Goal: Task Accomplishment & Management: Manage account settings

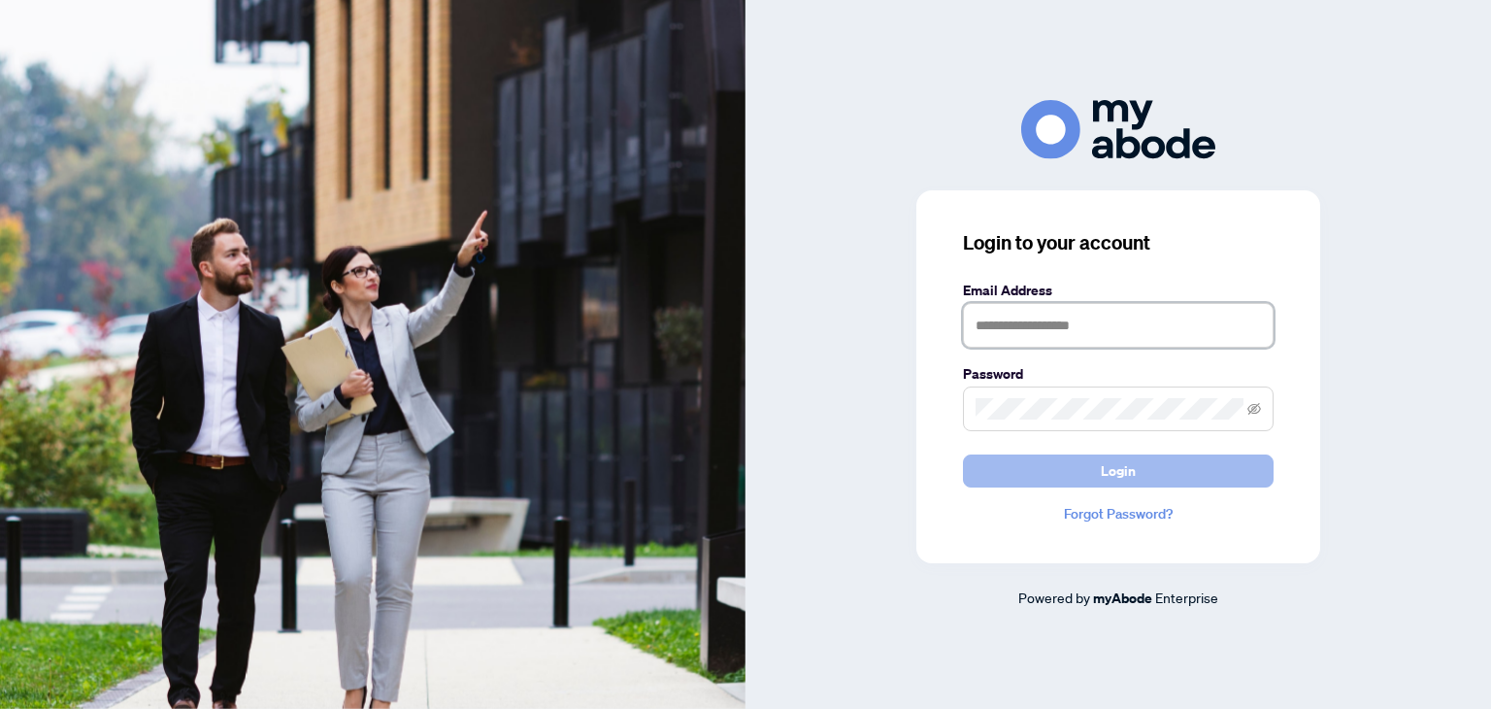
type input "**********"
click at [1161, 466] on button "Login" at bounding box center [1118, 470] width 311 height 33
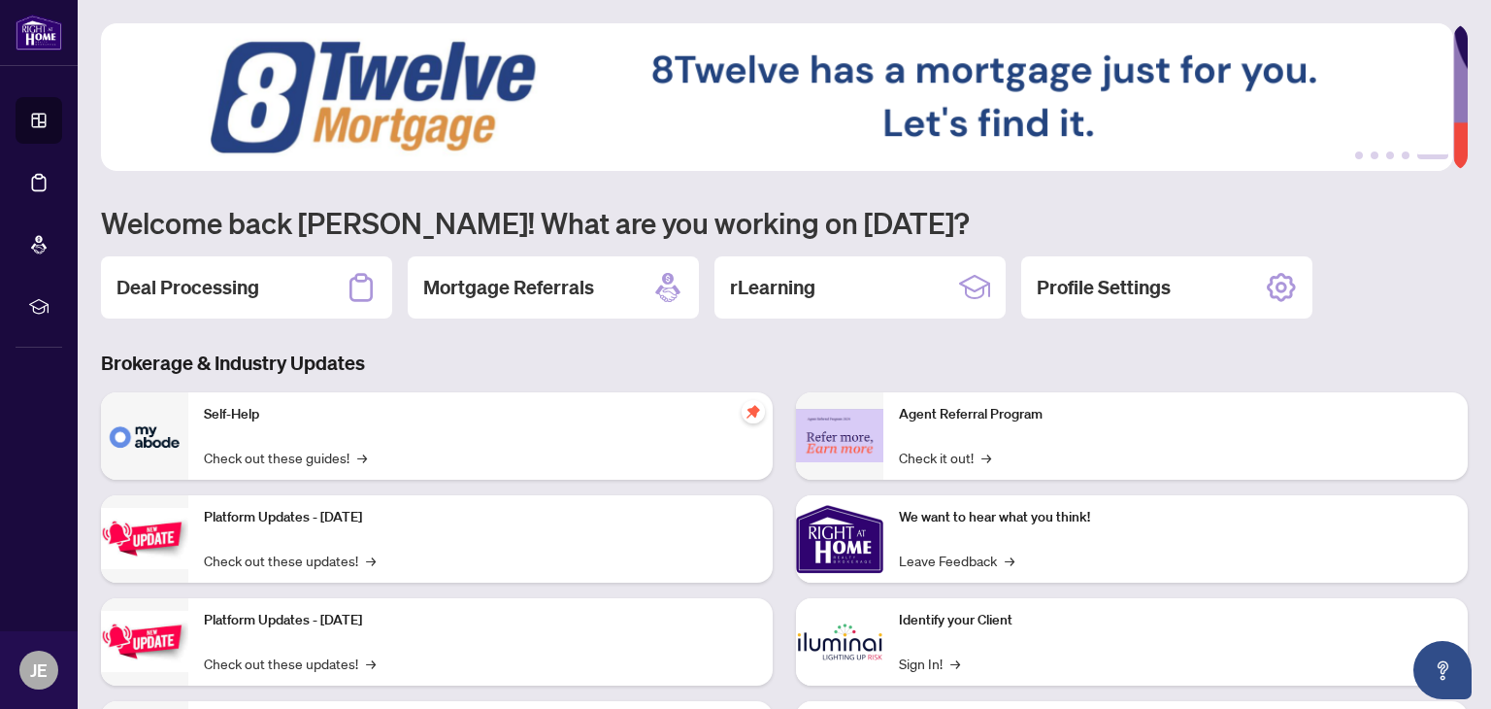
click at [522, 438] on div "Self-Help Check out these guides! →" at bounding box center [480, 435] width 584 height 87
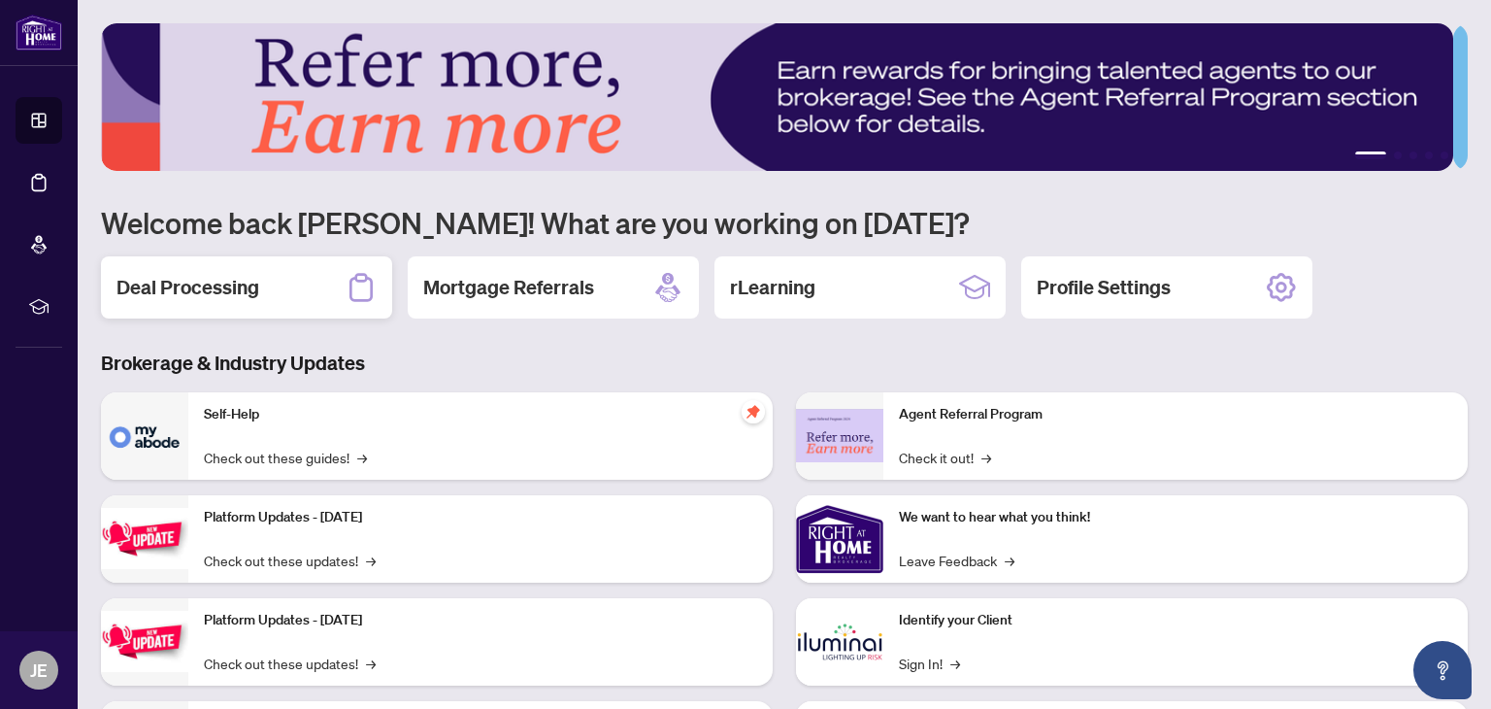
click at [230, 284] on h2 "Deal Processing" at bounding box center [188, 287] width 143 height 27
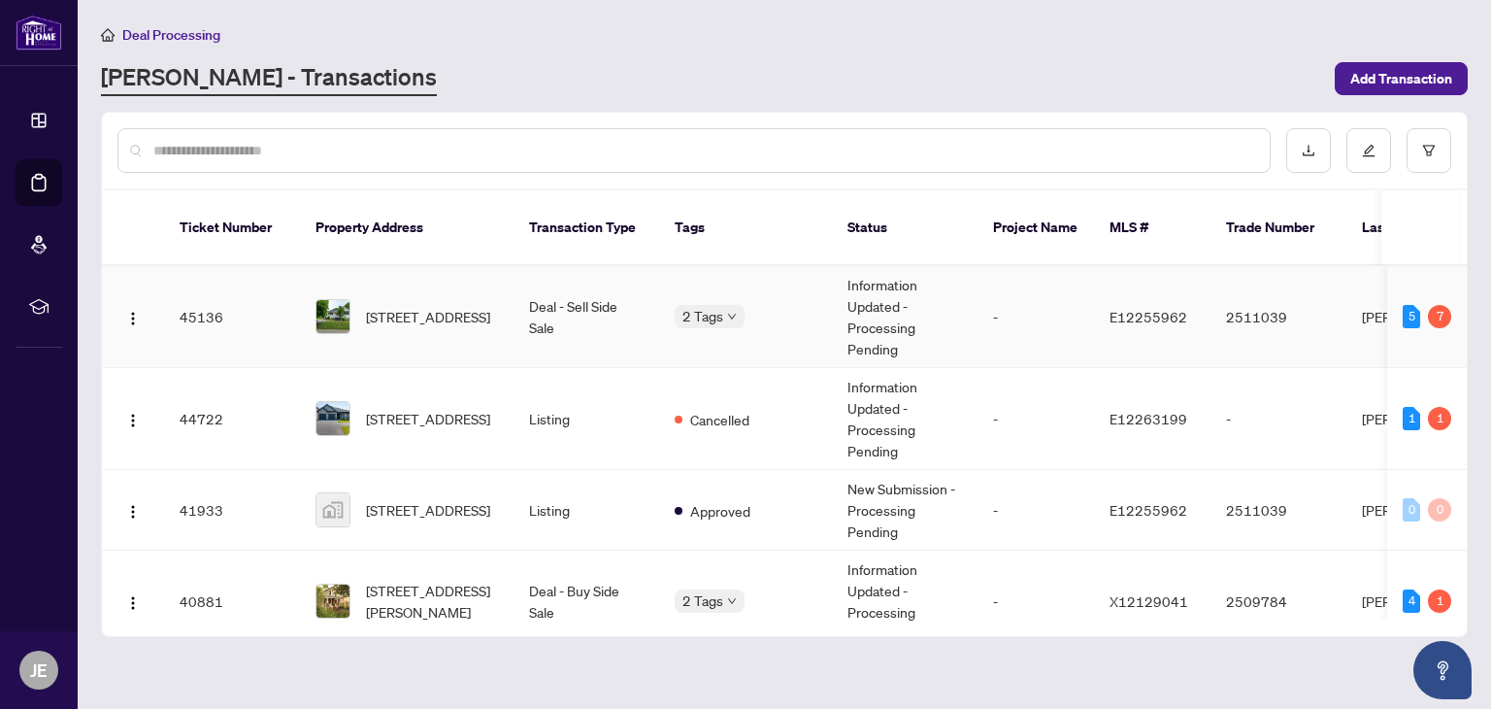
click at [1292, 289] on td "2511039" at bounding box center [1279, 317] width 136 height 102
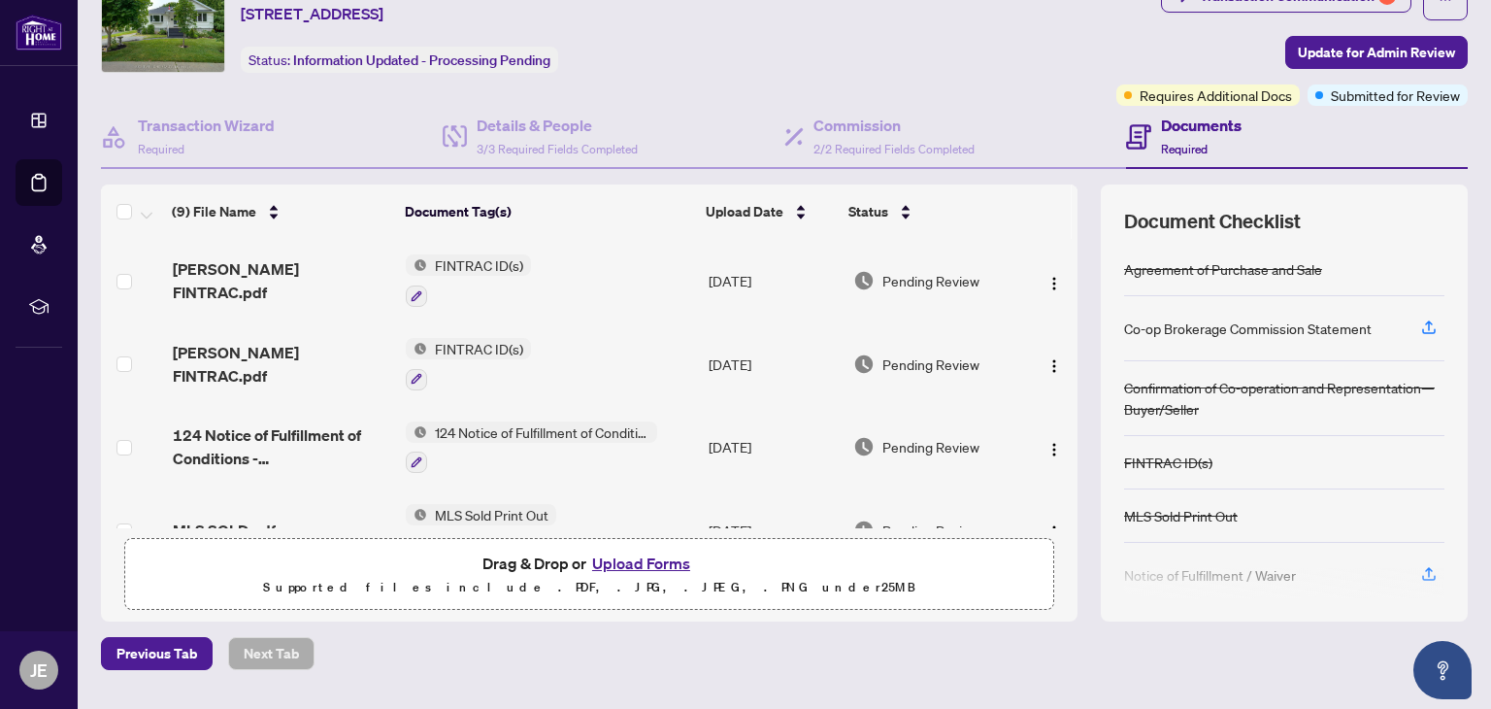
scroll to position [100, 0]
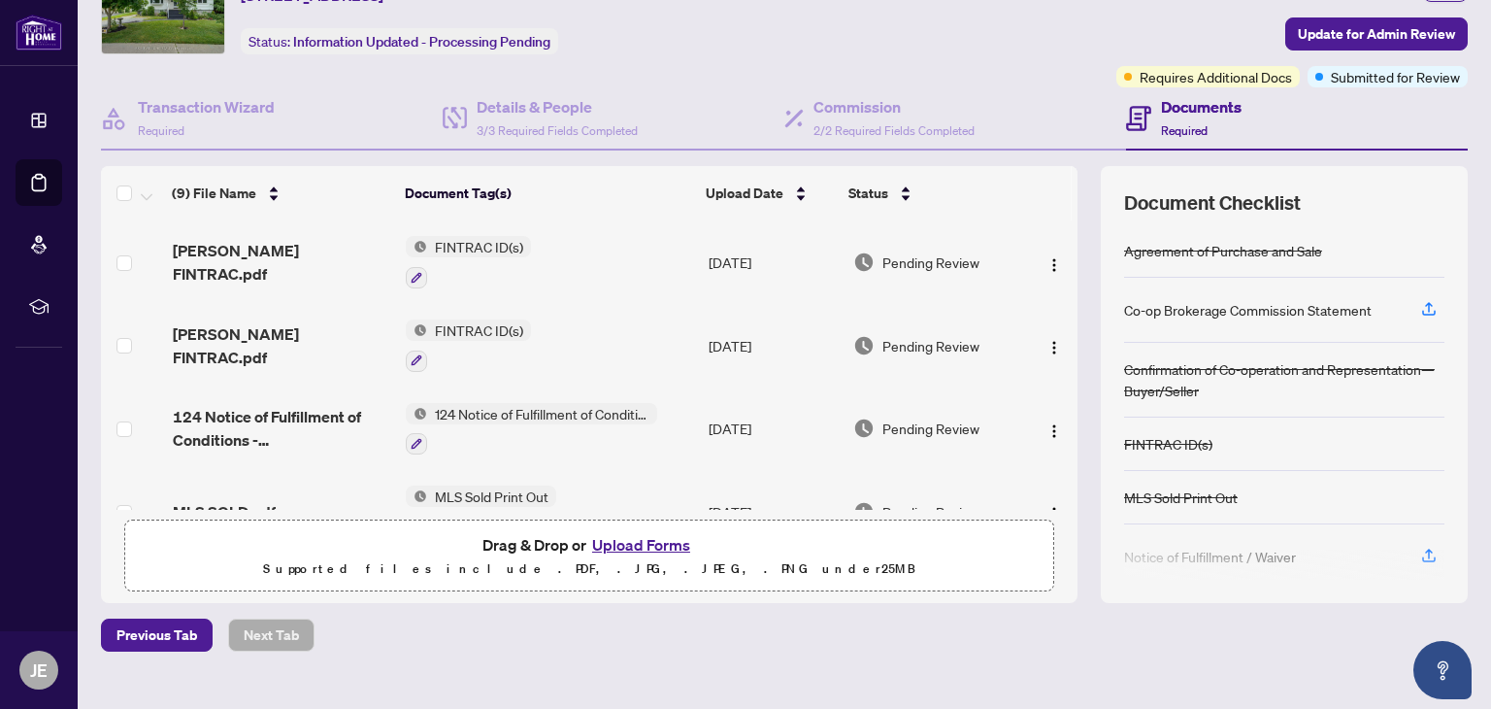
click at [571, 409] on span "124 Notice of Fulfillment of Condition(s) - Agreement of Purchase and Sale" at bounding box center [542, 413] width 230 height 21
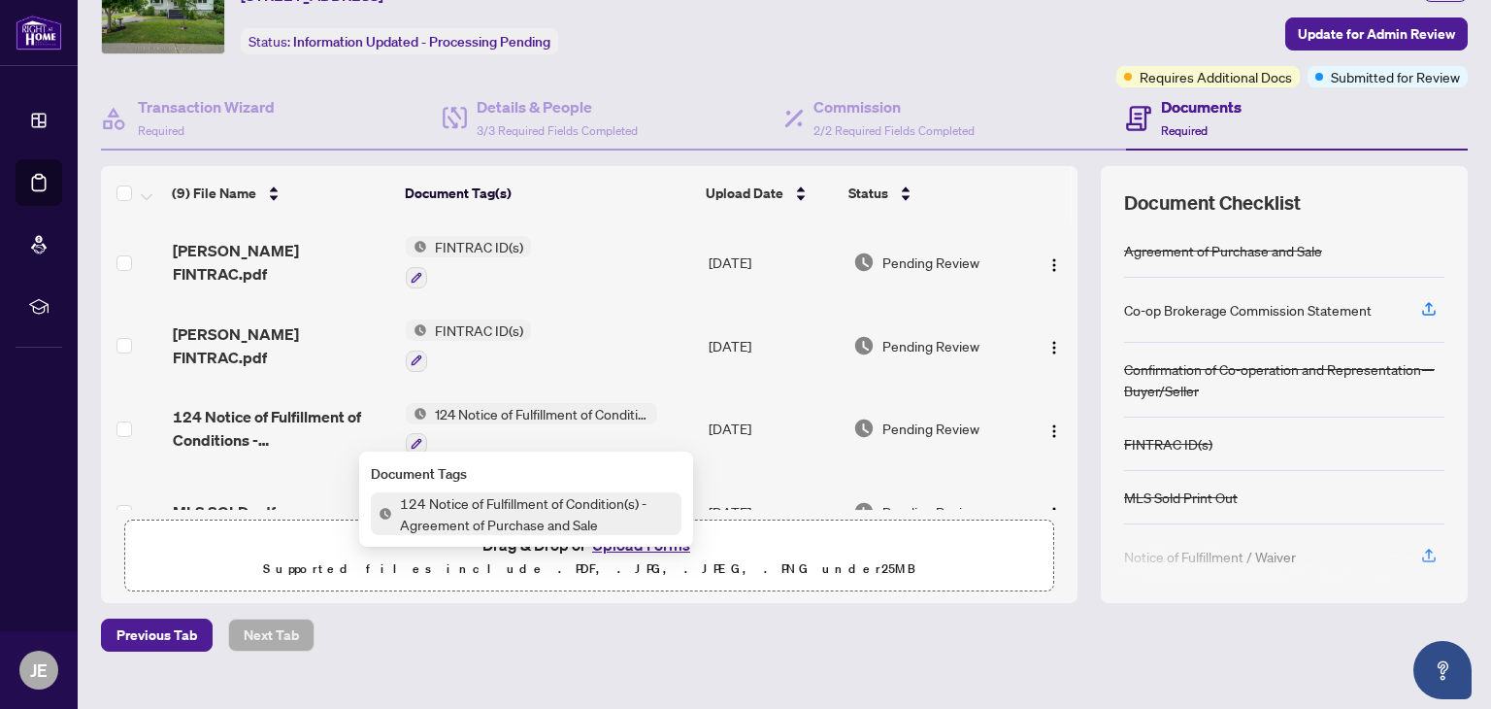
click at [506, 504] on span "124 Notice of Fulfillment of Condition(s) - Agreement of Purchase and Sale" at bounding box center [536, 513] width 289 height 43
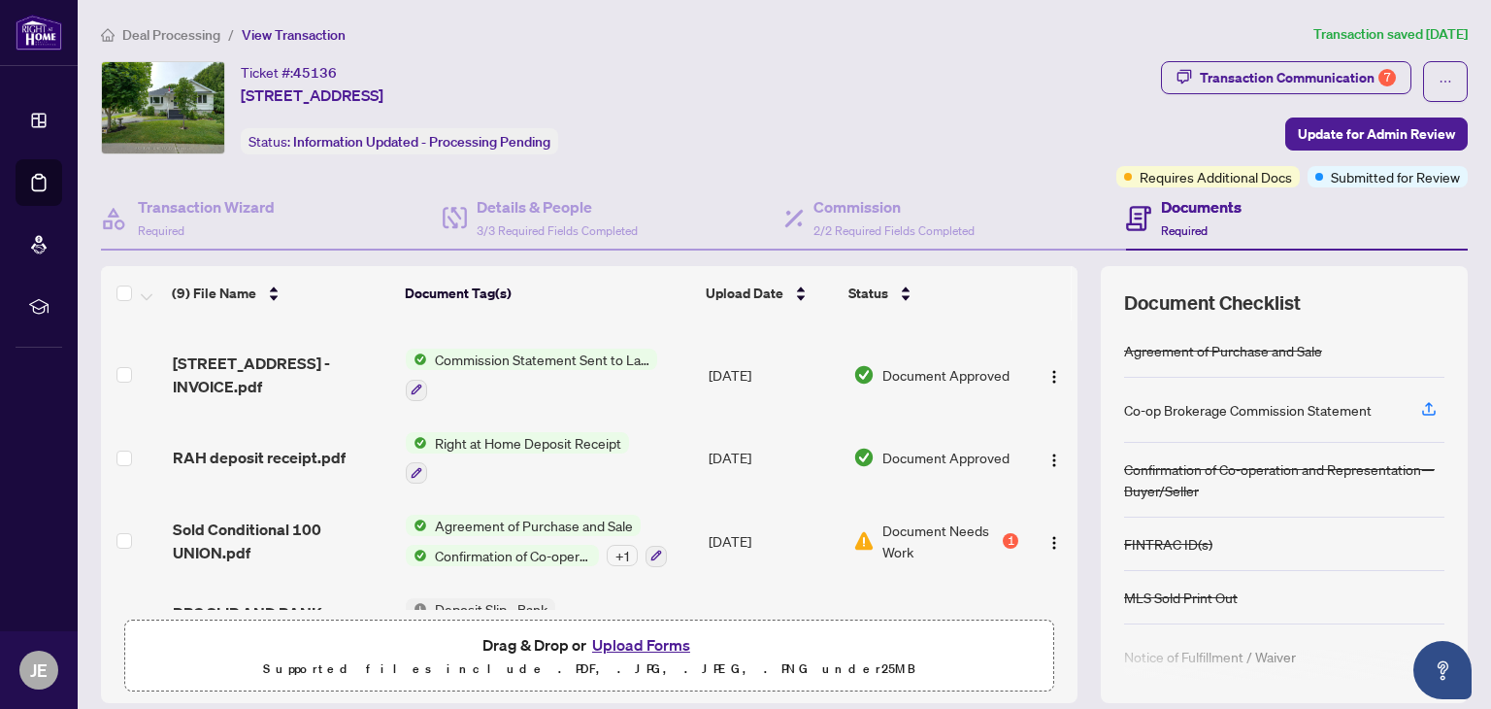
scroll to position [407, 0]
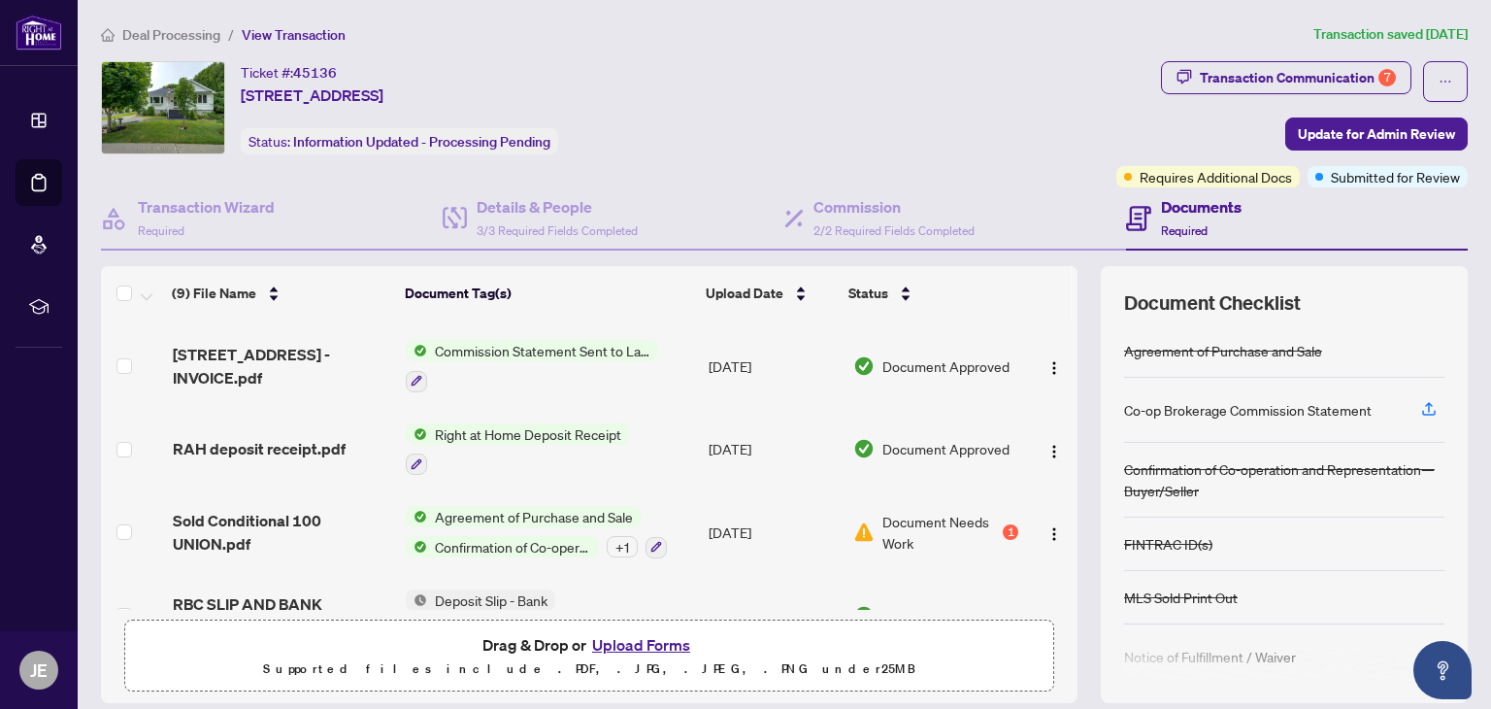
click at [933, 511] on span "Document Needs Work" at bounding box center [941, 532] width 117 height 43
